Goal: Find contact information: Find contact information

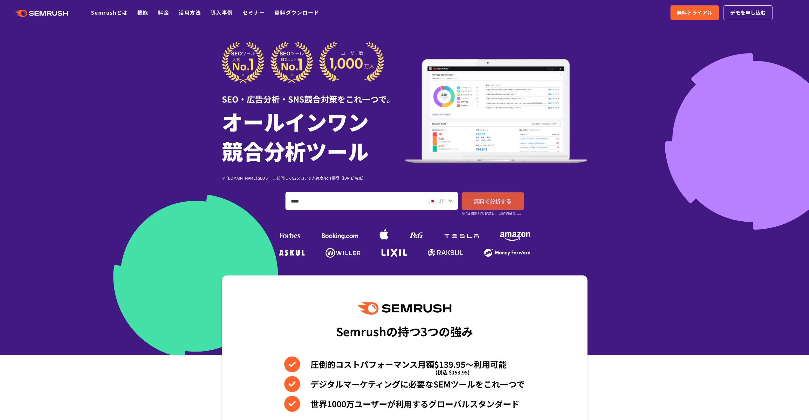
type input "****"
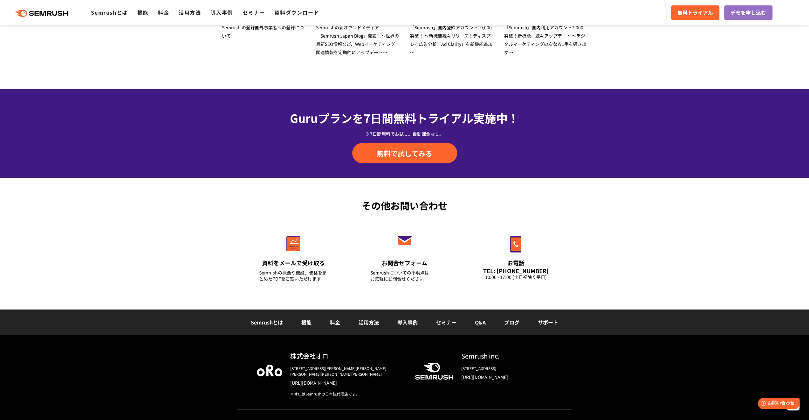
scroll to position [2096, 0]
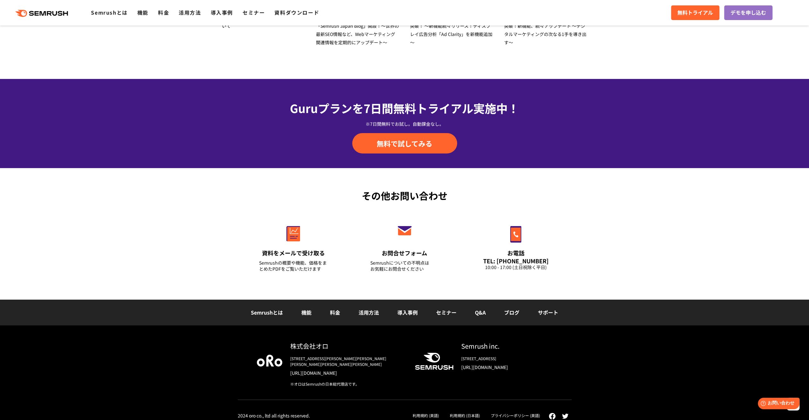
click at [493, 366] on link "[URL][DOMAIN_NAME]" at bounding box center [507, 367] width 91 height 6
drag, startPoint x: 501, startPoint y: 346, endPoint x: 462, endPoint y: 344, distance: 39.1
click at [462, 344] on div "Semrush inc." at bounding box center [507, 345] width 91 height 9
copy div "Semrush inc."
drag, startPoint x: 291, startPoint y: 346, endPoint x: 368, endPoint y: 348, distance: 76.4
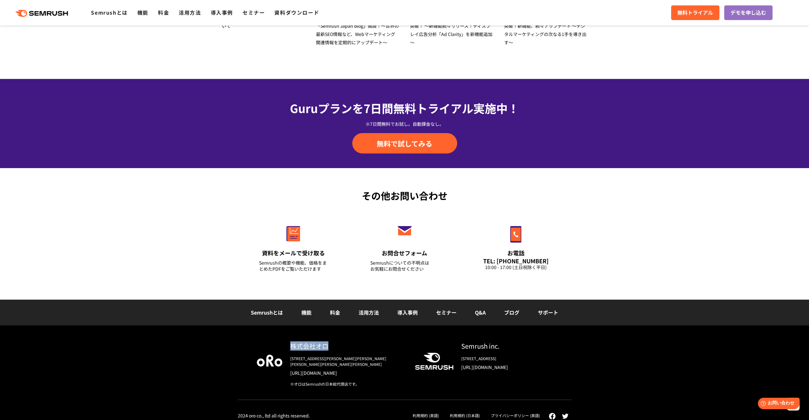
click at [368, 348] on div "株式会社オロ" at bounding box center [347, 345] width 115 height 9
copy div "株式会社オロ"
click at [327, 371] on div "株式会社オロ [STREET_ADDRESS][PERSON_NAME][PERSON_NAME][PERSON_NAME][PERSON_NAME][PER…" at bounding box center [343, 363] width 122 height 45
click at [327, 369] on link "[URL][DOMAIN_NAME]" at bounding box center [347, 372] width 115 height 6
